Goal: Task Accomplishment & Management: Use online tool/utility

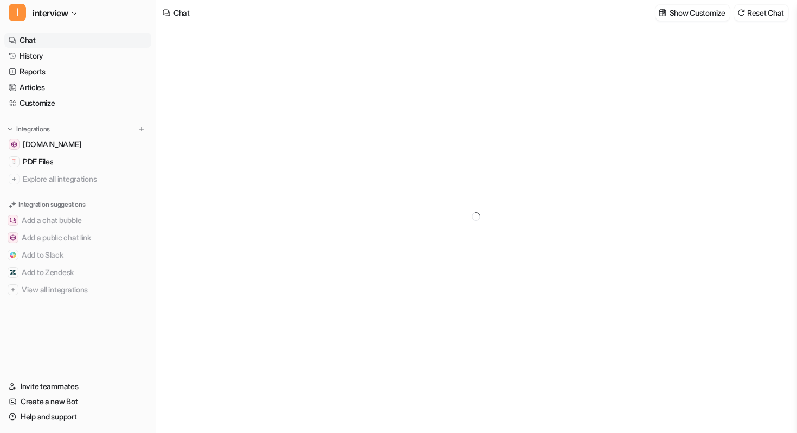
type textarea "**********"
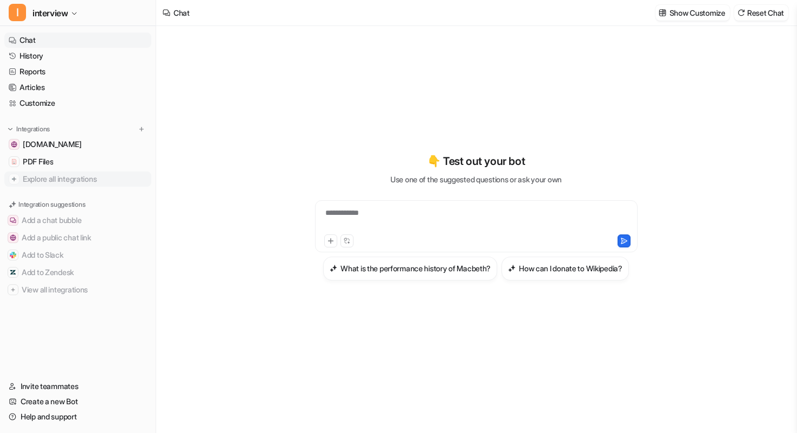
click at [67, 176] on span "Explore all integrations" at bounding box center [85, 178] width 124 height 17
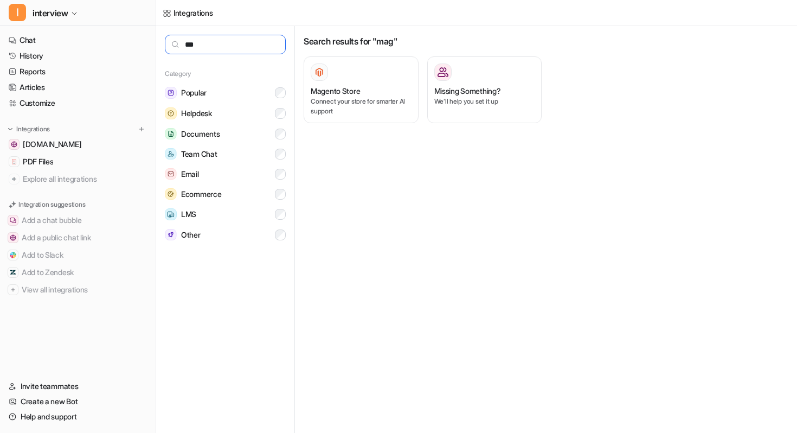
click at [254, 46] on input "***" at bounding box center [225, 45] width 121 height 20
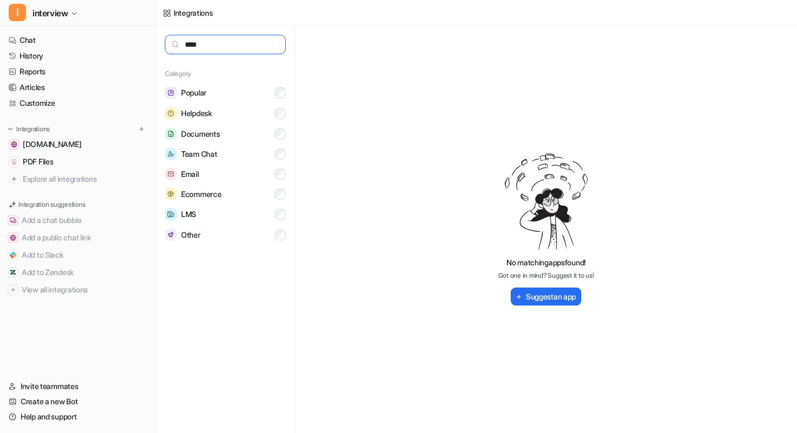
type input "****"
